Goal: Navigation & Orientation: Find specific page/section

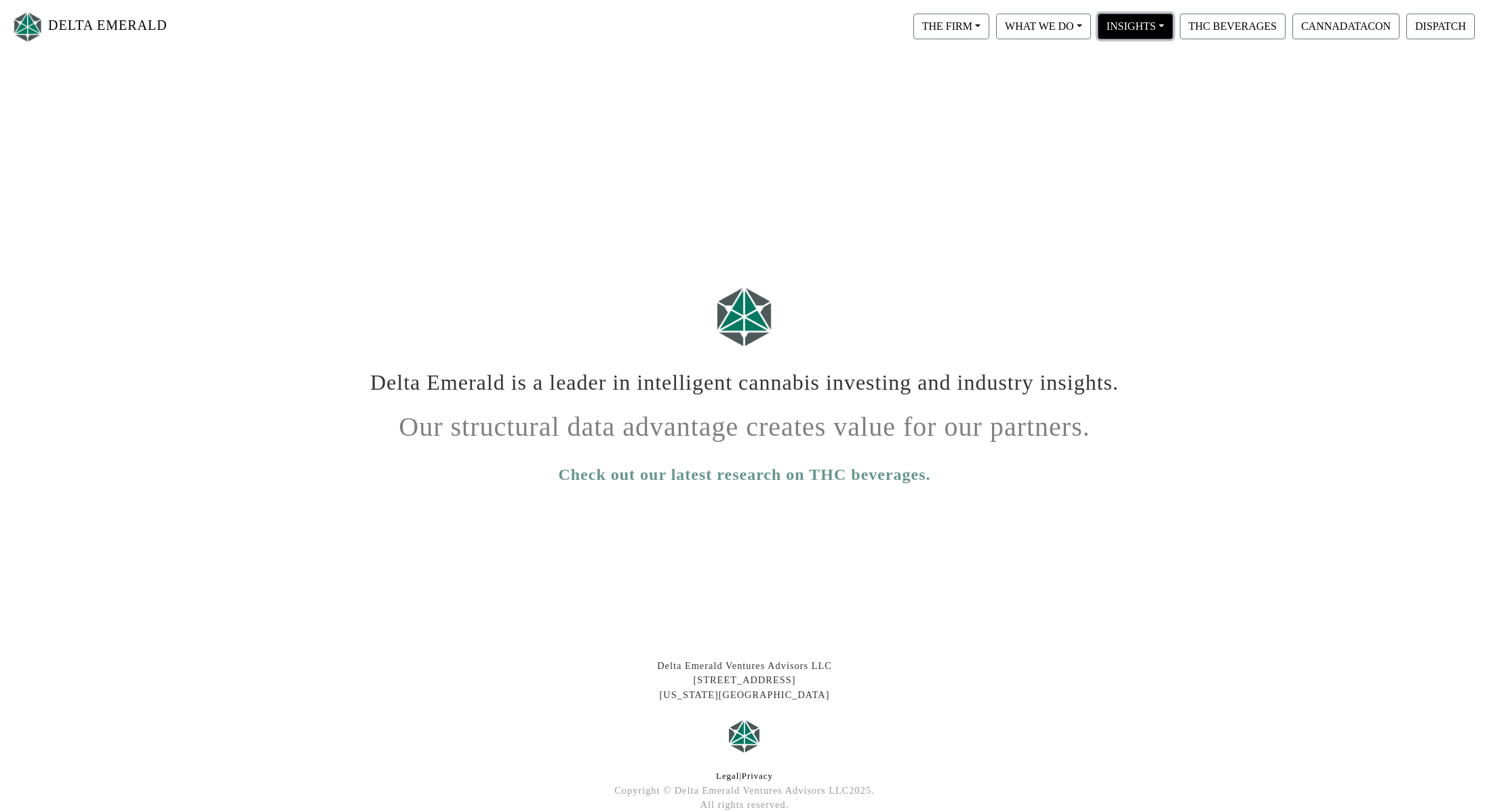
click at [1146, 25] on button "INSIGHTS" at bounding box center [1136, 27] width 75 height 26
click at [1139, 59] on link "View All" at bounding box center [1148, 61] width 107 height 22
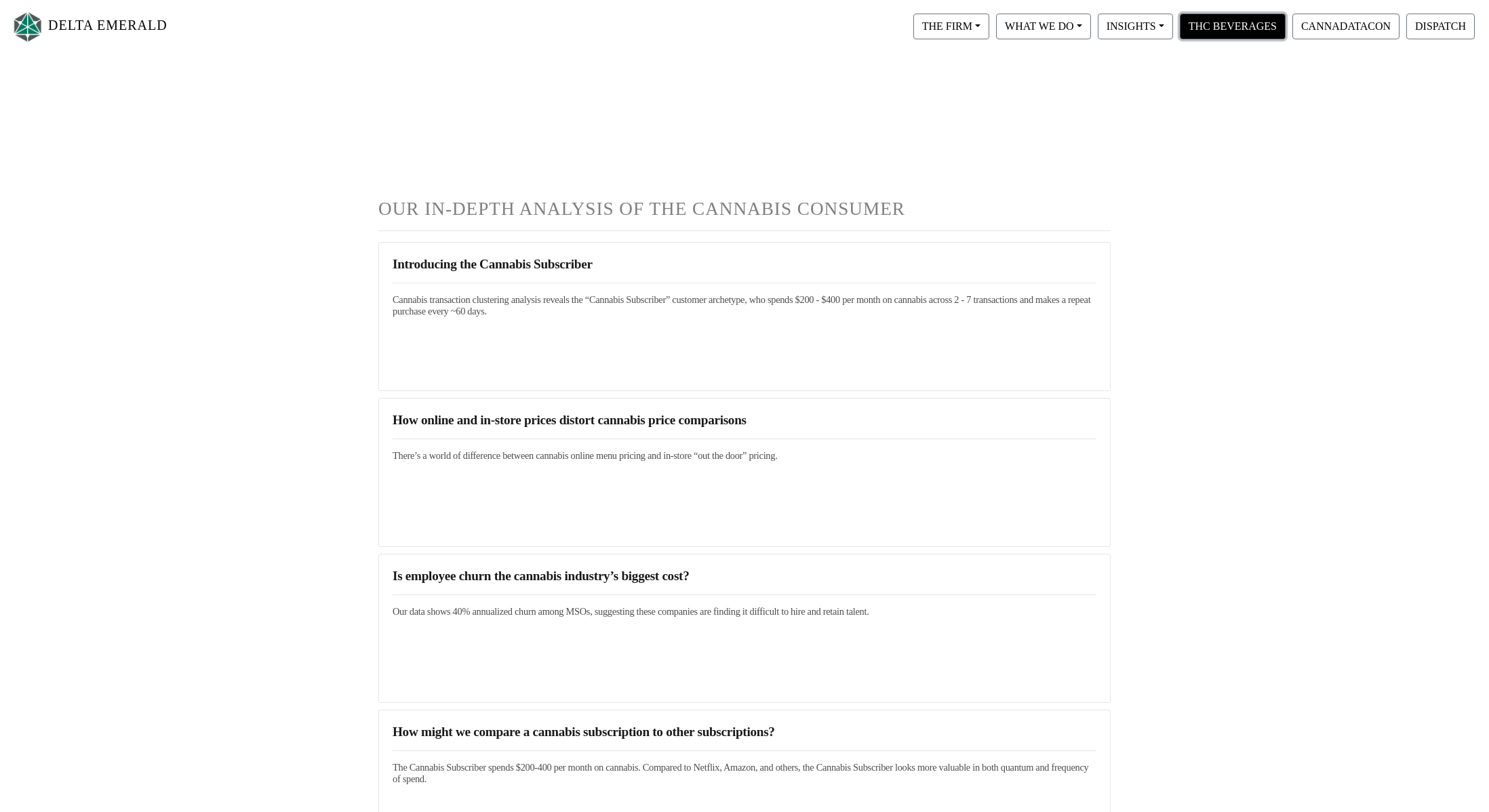
click at [1282, 31] on button "THC BEVERAGES" at bounding box center [1233, 27] width 106 height 26
